Goal: Transaction & Acquisition: Purchase product/service

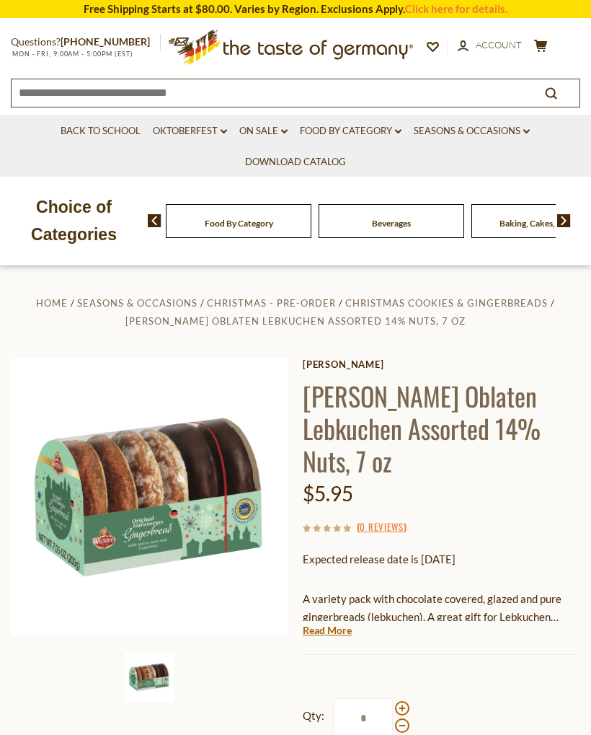
click at [573, 206] on div "Food By Category Beverages Baking, Cakes, Desserts Breads Candy Cereal Cookies …" at bounding box center [369, 220] width 443 height 35
click at [560, 220] on img at bounding box center [564, 220] width 14 height 13
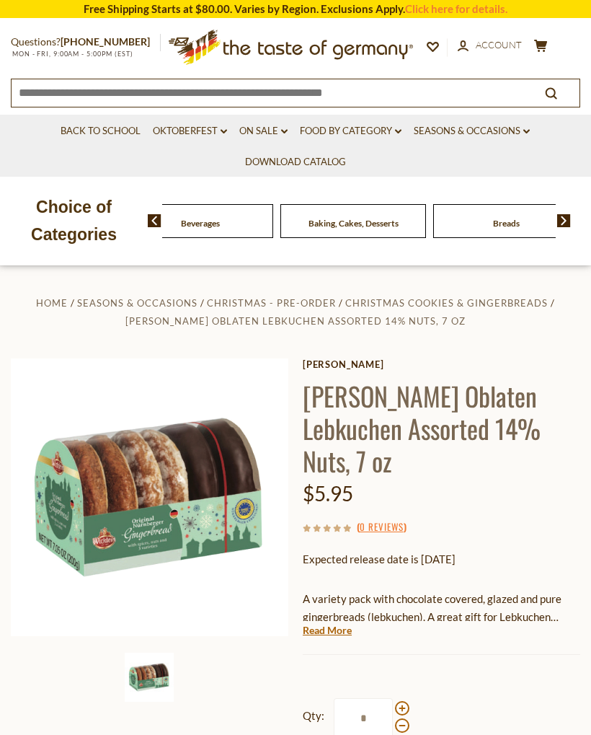
click at [561, 222] on img at bounding box center [564, 220] width 14 height 13
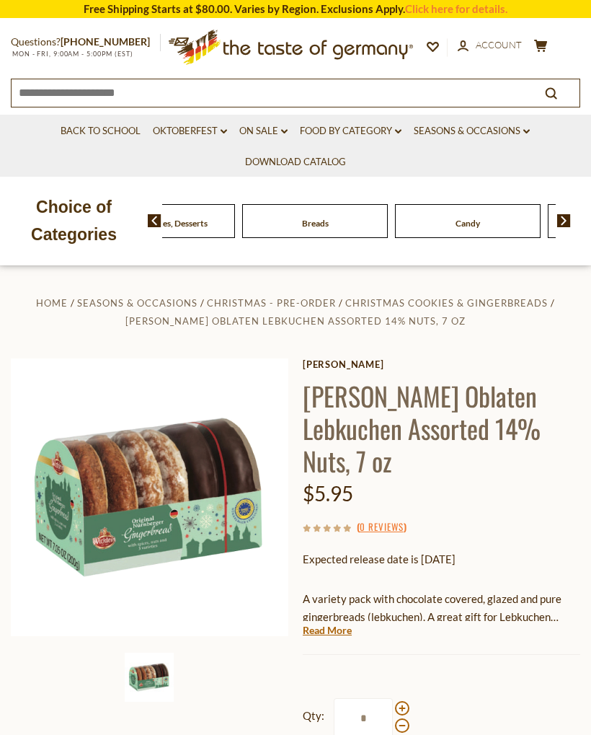
click at [563, 222] on img at bounding box center [564, 220] width 14 height 13
click at [565, 220] on img at bounding box center [564, 220] width 14 height 13
click at [507, 218] on span "Coffee, Cocoa & Tea" at bounding box center [545, 223] width 76 height 11
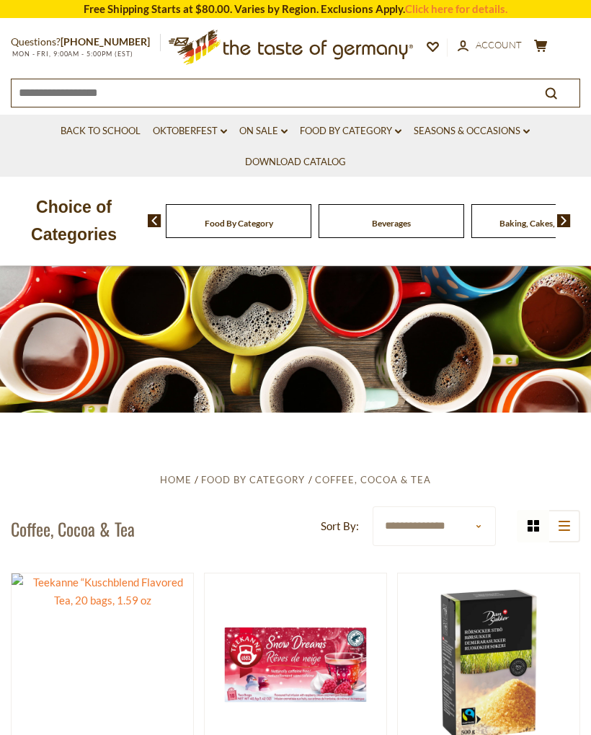
click at [399, 131] on icon at bounding box center [398, 132] width 6 height 4
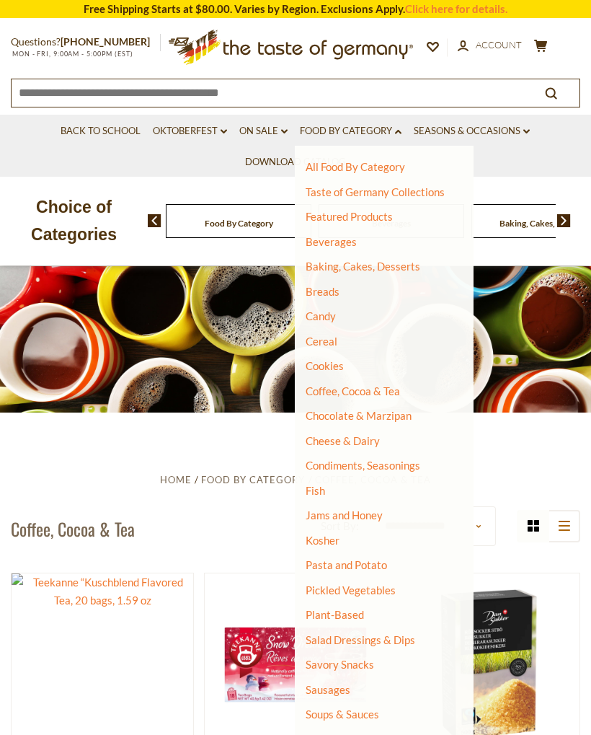
click at [335, 364] on link "Cookies" at bounding box center [325, 365] width 38 height 13
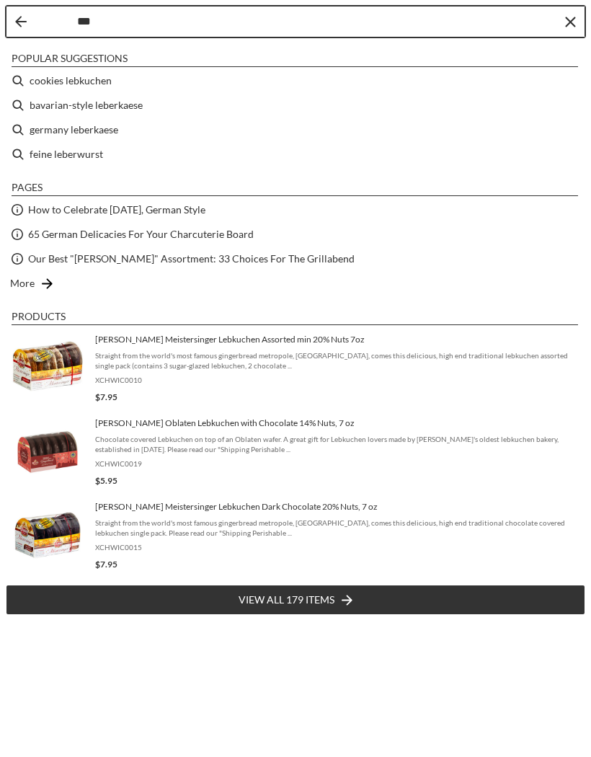
type input "***"
click at [119, 103] on li "bavarian-style leberkaese" at bounding box center [296, 105] width 580 height 25
type input "**********"
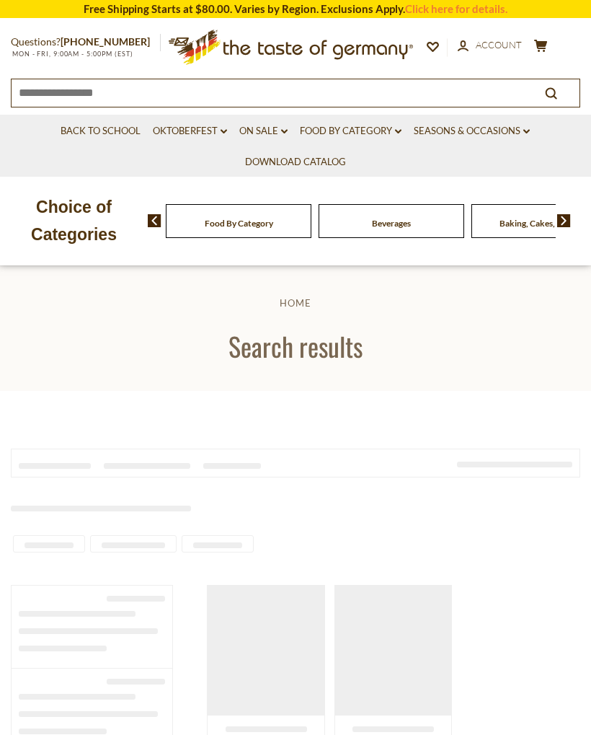
type input "**********"
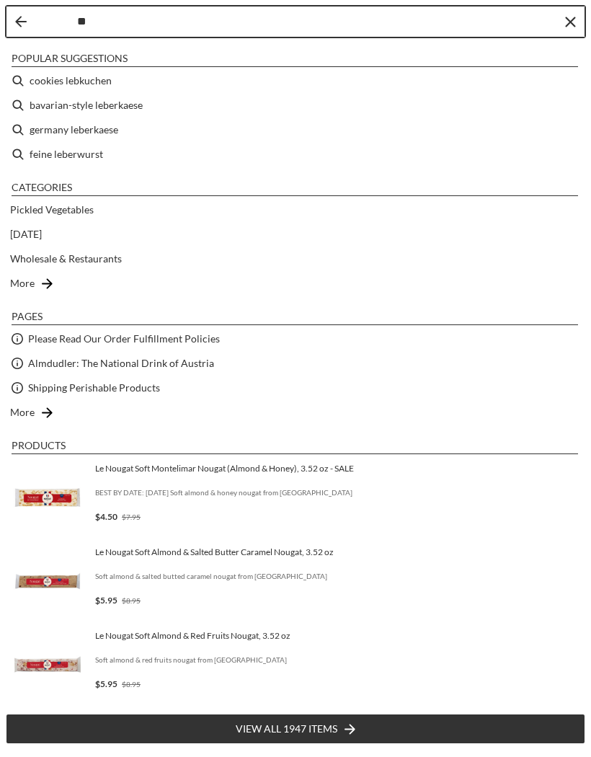
type input "***"
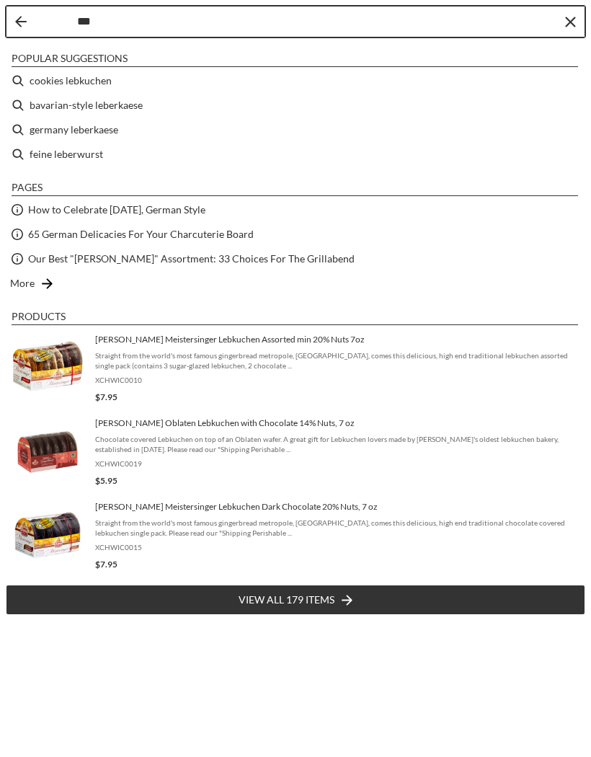
click at [131, 104] on li "bavarian-style leberkaese" at bounding box center [296, 105] width 580 height 25
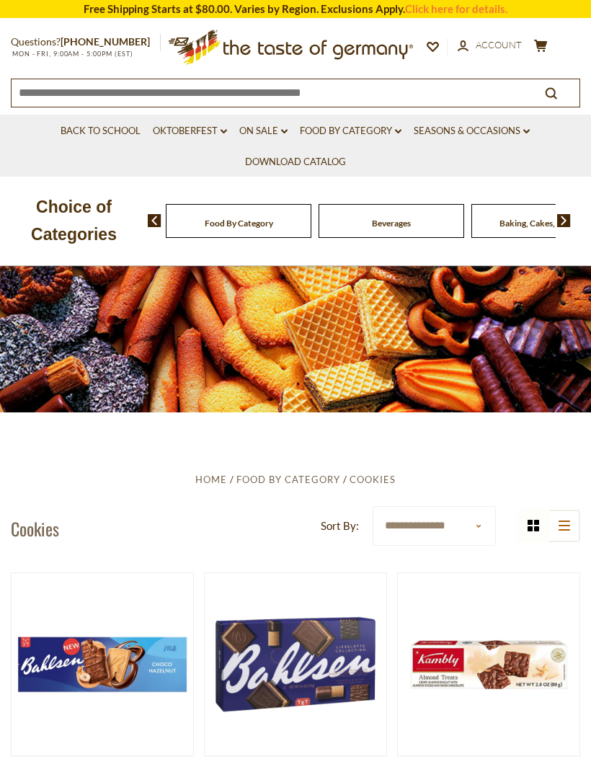
type input "**********"
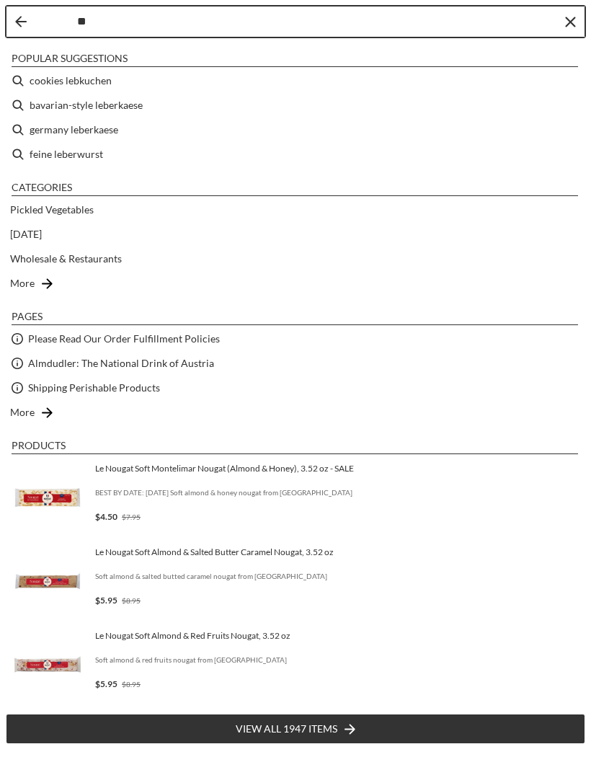
type input "***"
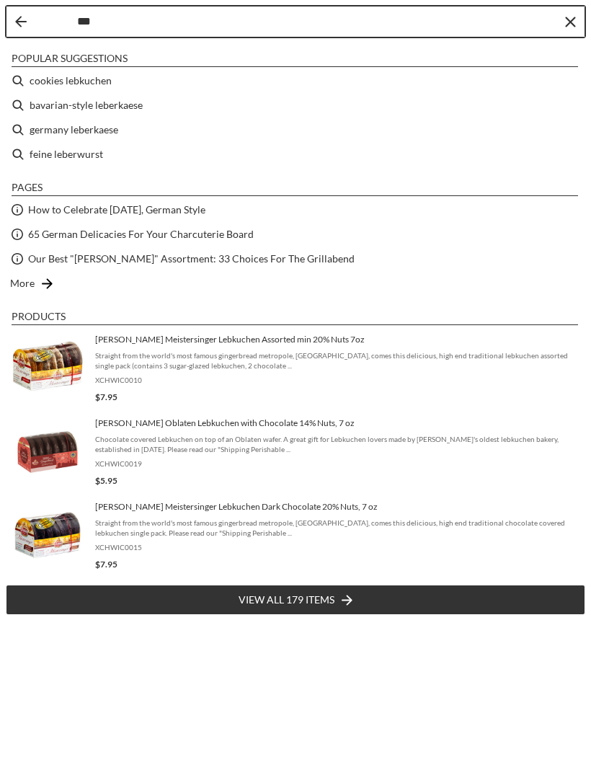
click at [102, 78] on li "cookies lebkuchen" at bounding box center [296, 81] width 580 height 25
type input "**********"
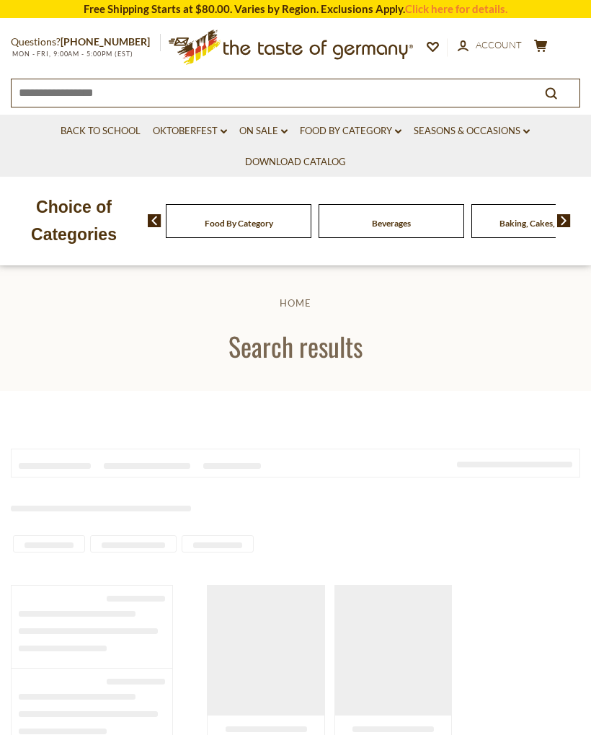
type input "**********"
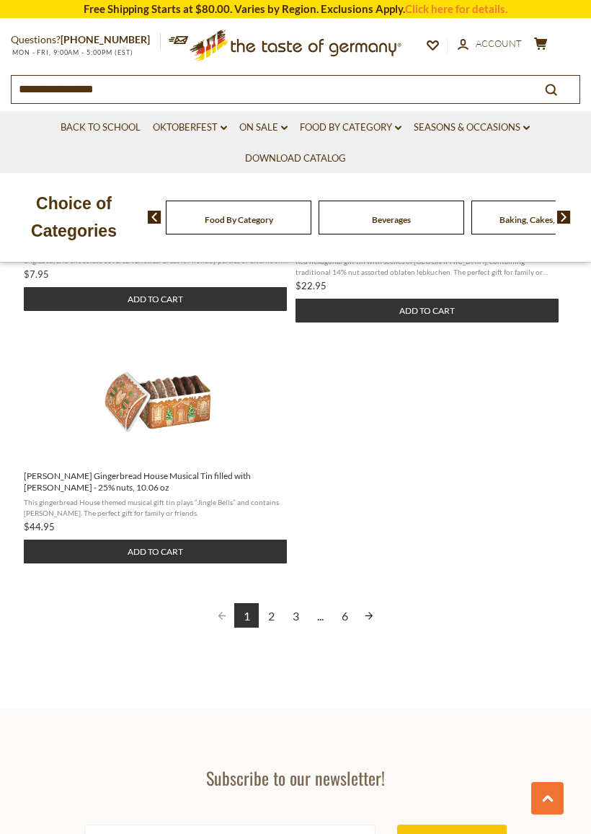
scroll to position [1883, 0]
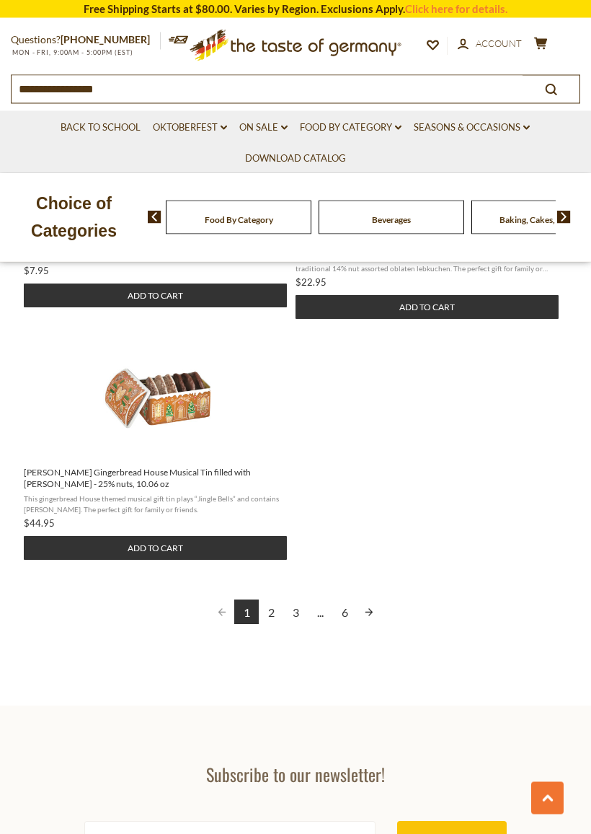
click at [376, 600] on link "Next page" at bounding box center [369, 612] width 25 height 25
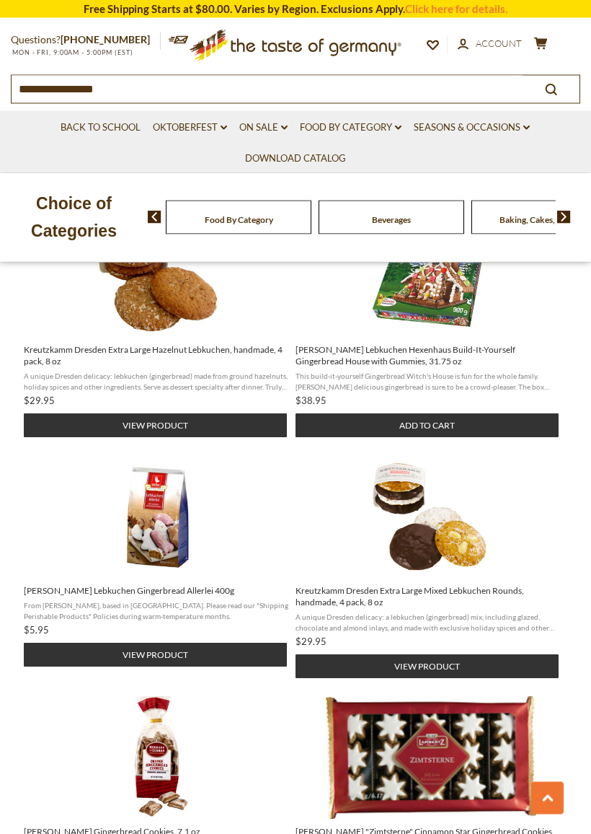
scroll to position [1309, 0]
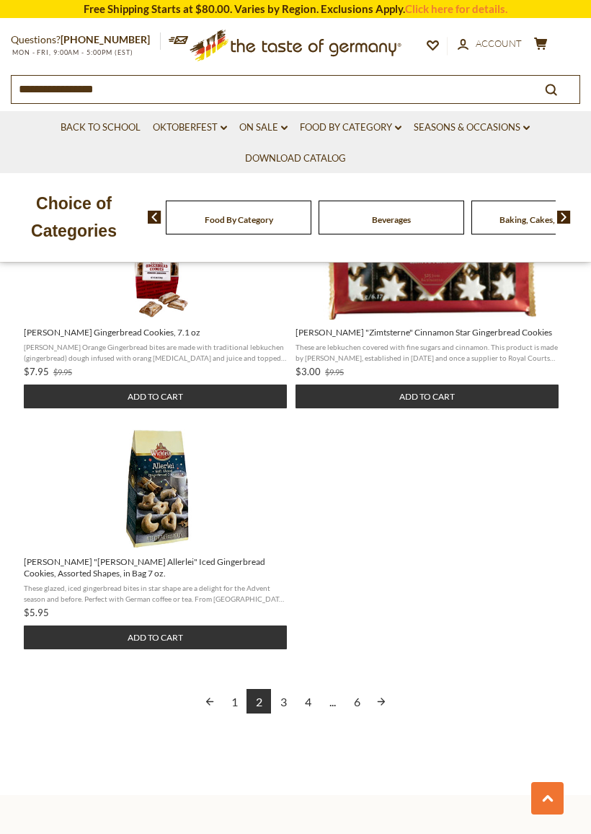
click at [384, 696] on link "Next page" at bounding box center [381, 701] width 25 height 25
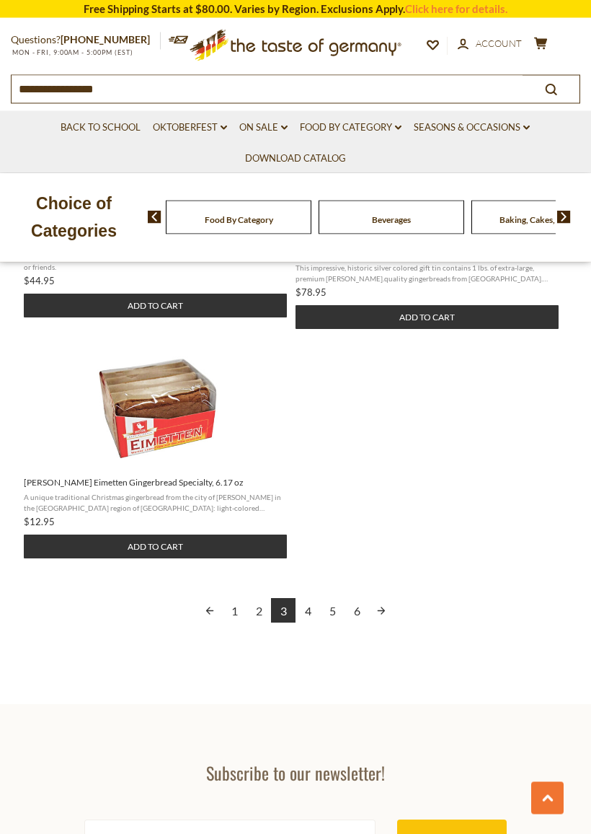
scroll to position [1917, 0]
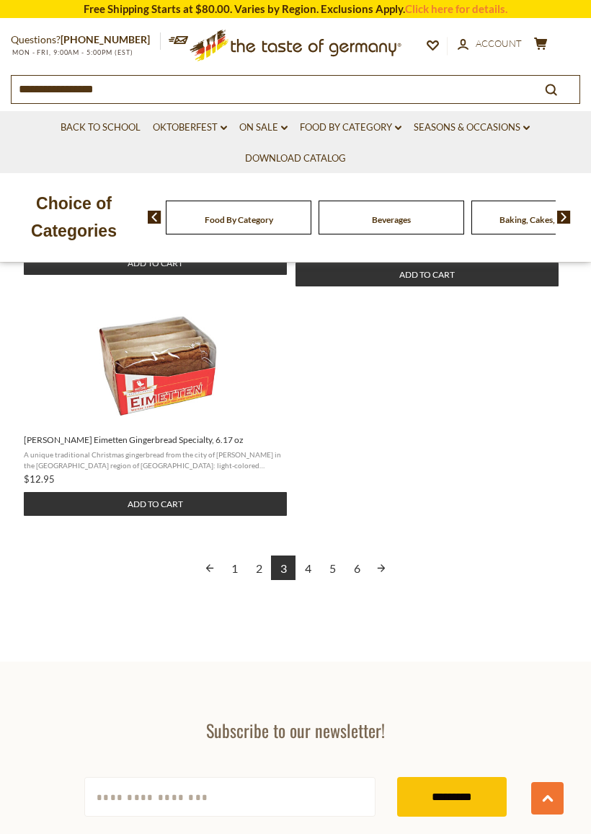
click at [392, 557] on link "Next page" at bounding box center [381, 567] width 25 height 25
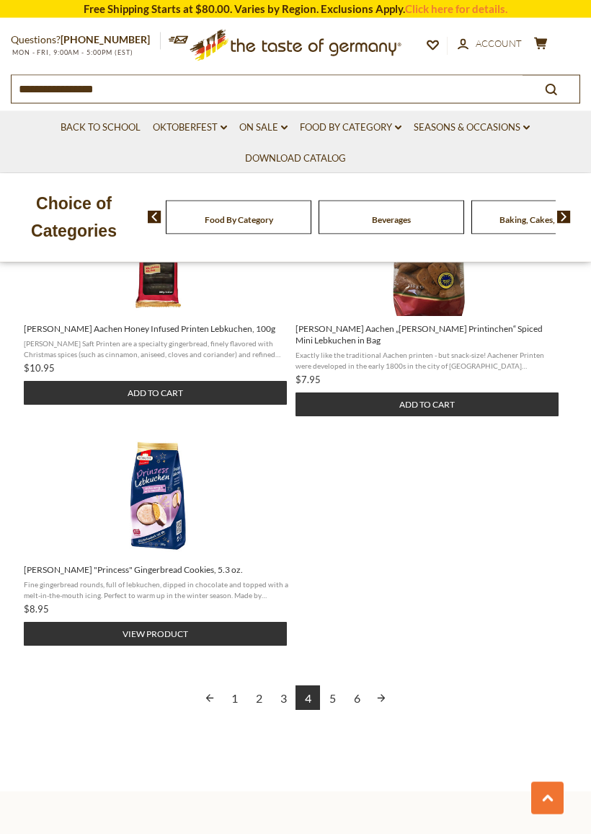
scroll to position [1819, 0]
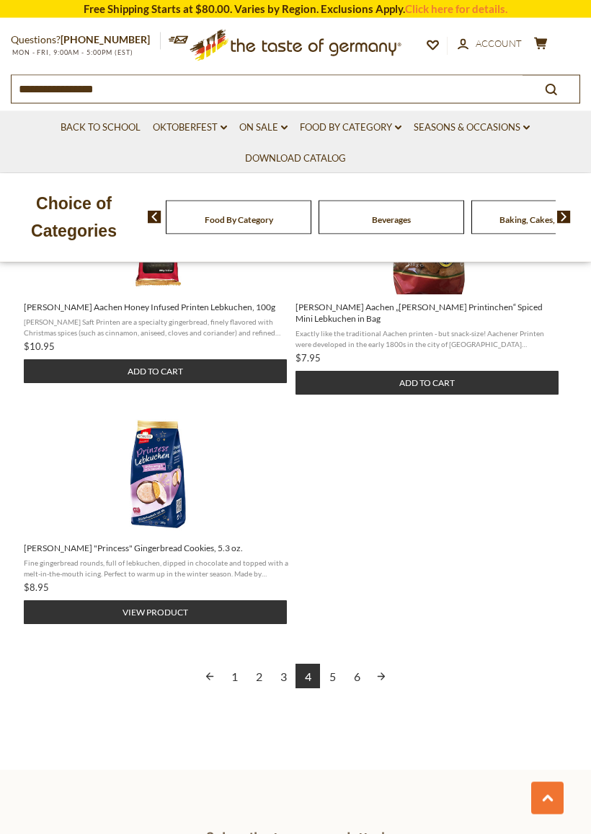
click at [396, 664] on div "1 2 3 4 5 6" at bounding box center [296, 677] width 570 height 27
click at [390, 673] on link "Next page" at bounding box center [381, 676] width 25 height 25
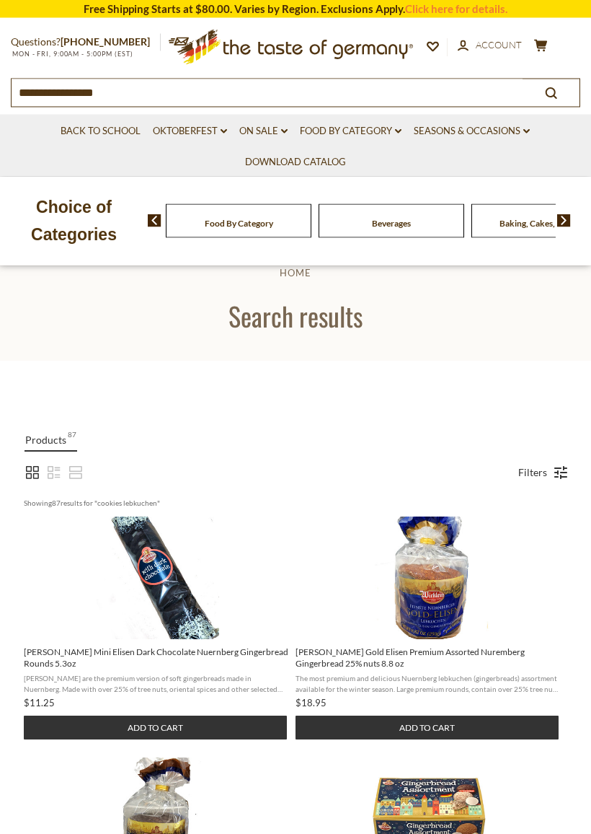
scroll to position [30, 0]
click at [453, 613] on img "Wicklein Gold Elisen Premium Assorted Nuremberg Gingerbread 25% nuts 8.8 oz" at bounding box center [429, 577] width 123 height 123
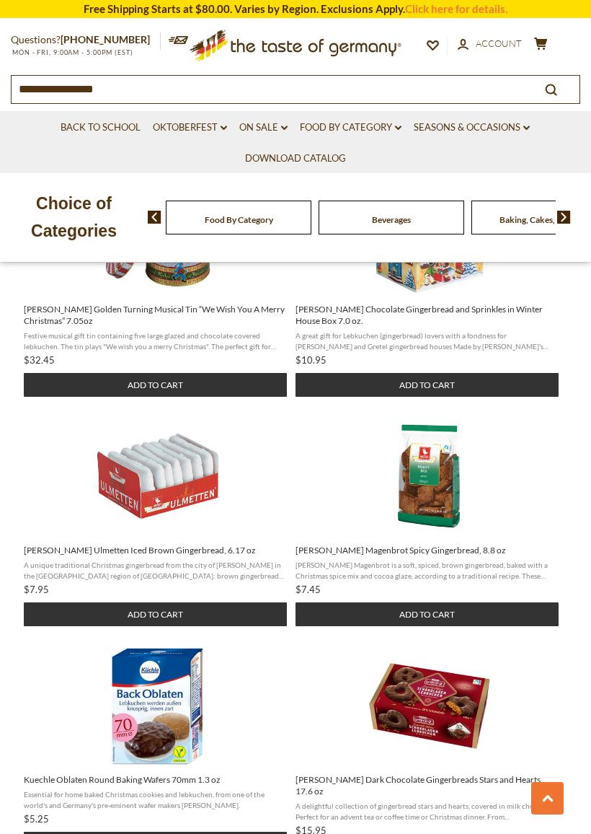
scroll to position [1374, 0]
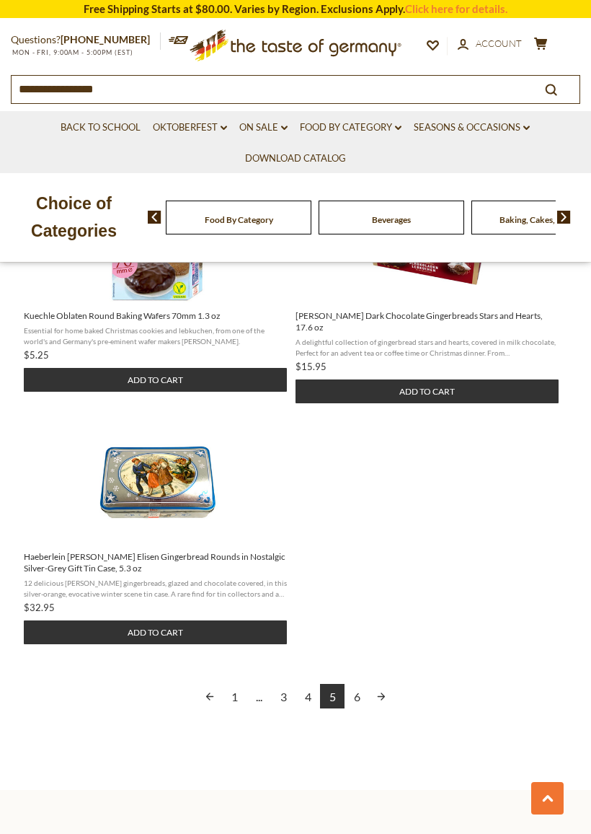
click at [384, 684] on link "Next page" at bounding box center [381, 696] width 25 height 25
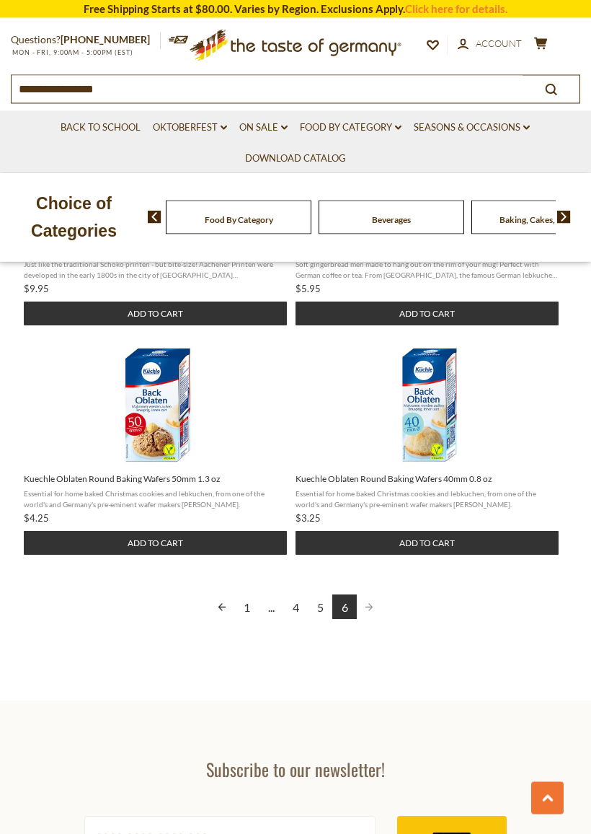
scroll to position [1385, 0]
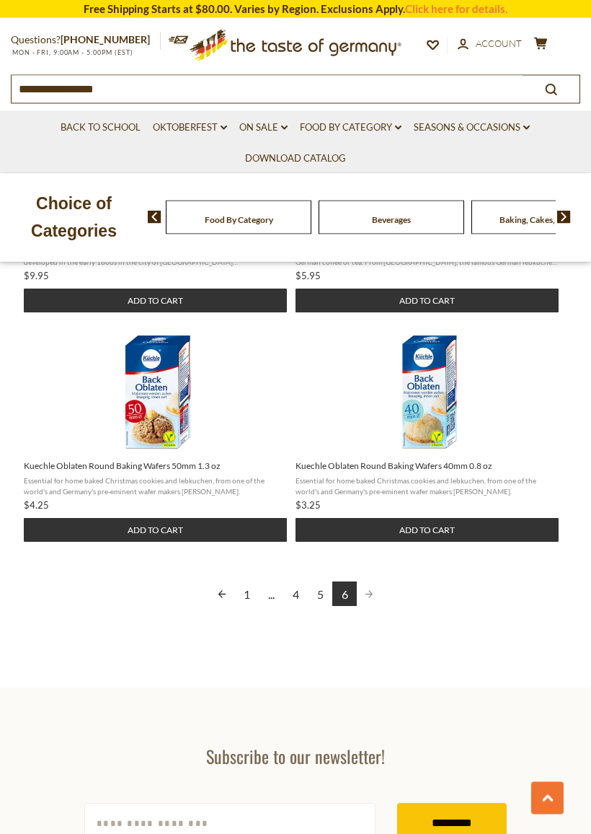
click at [378, 590] on span "Pagination" at bounding box center [369, 594] width 25 height 25
click at [373, 590] on span "Pagination" at bounding box center [369, 594] width 25 height 25
click at [317, 588] on link "5" at bounding box center [320, 594] width 25 height 25
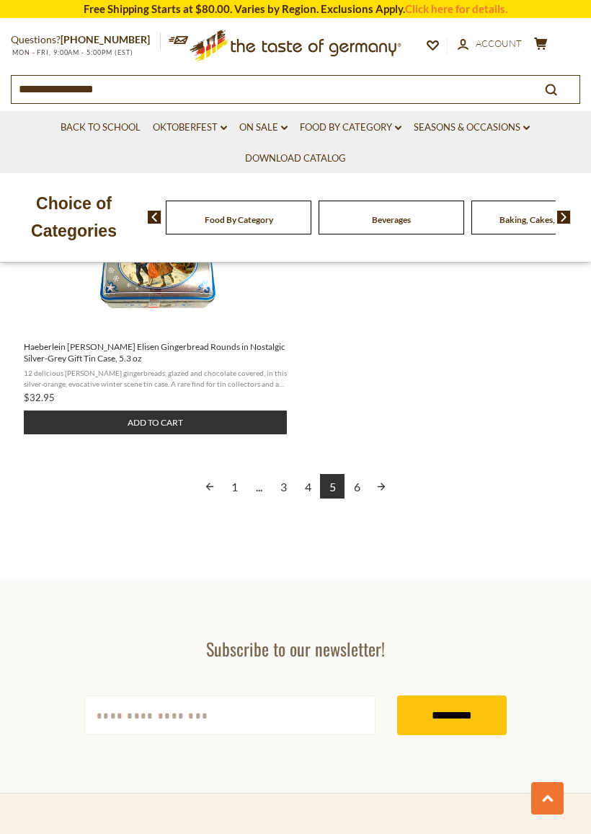
scroll to position [2017, 0]
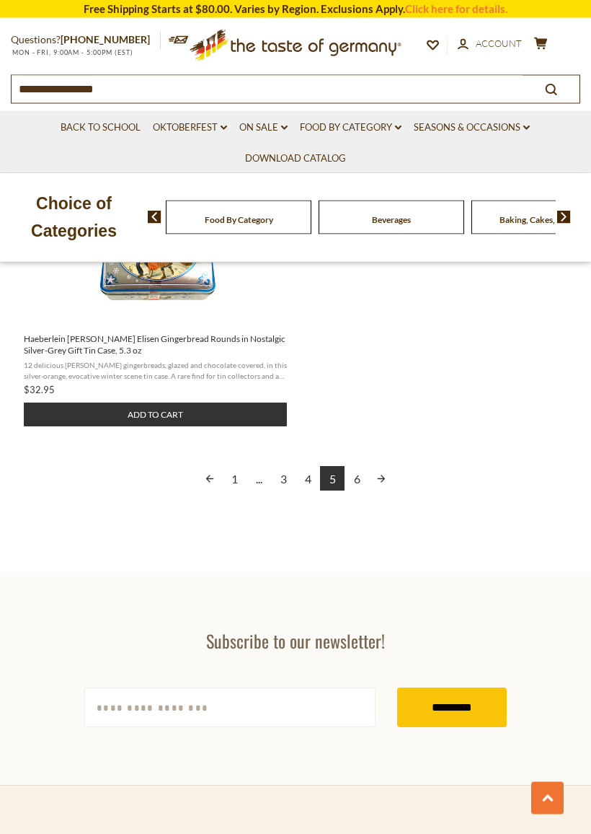
click at [301, 470] on link "4" at bounding box center [308, 479] width 25 height 25
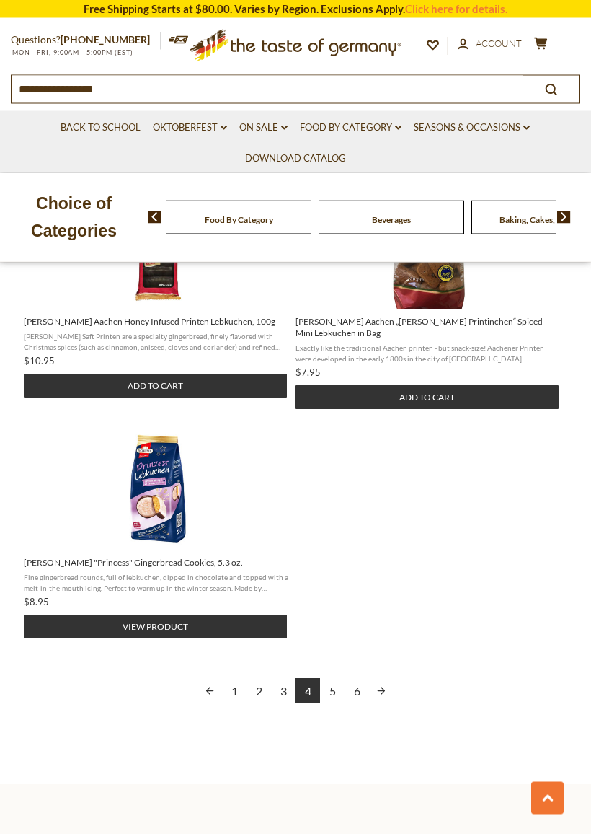
scroll to position [1806, 0]
click at [339, 698] on link "5" at bounding box center [332, 690] width 25 height 25
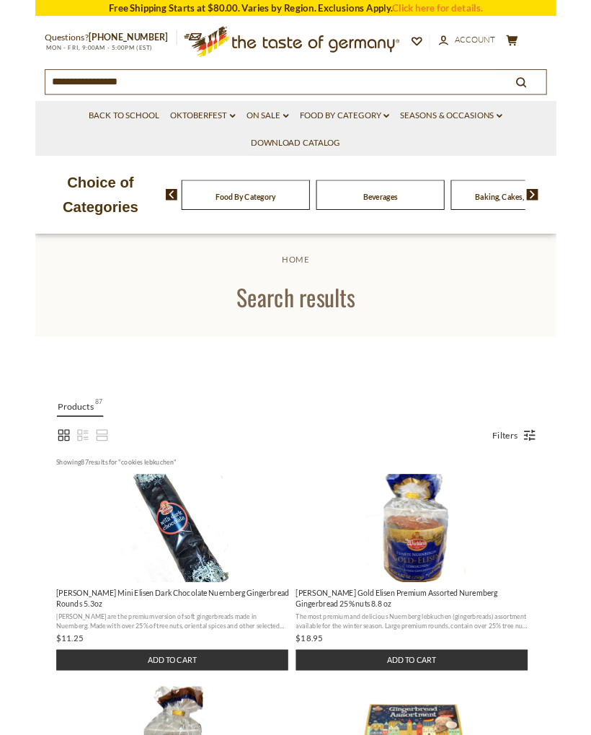
scroll to position [49, 0]
